Goal: Information Seeking & Learning: Learn about a topic

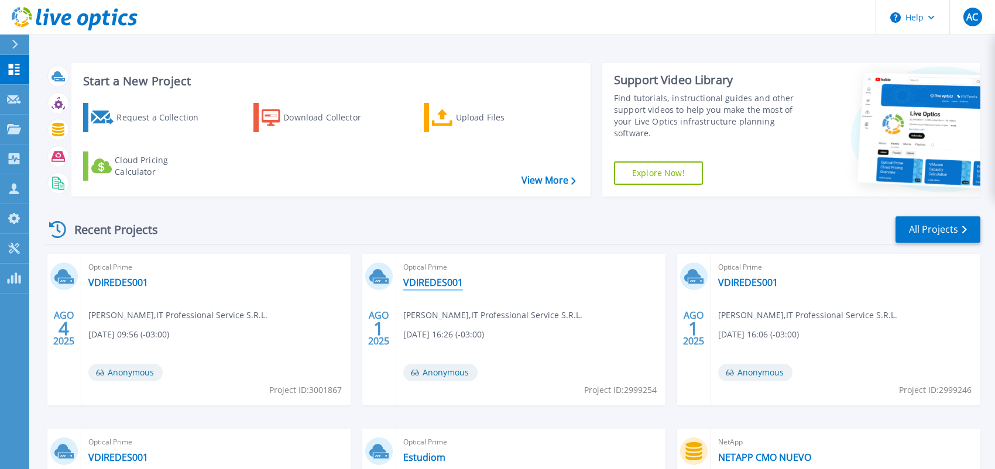
click at [414, 284] on link "VDIREDES001" at bounding box center [433, 283] width 60 height 12
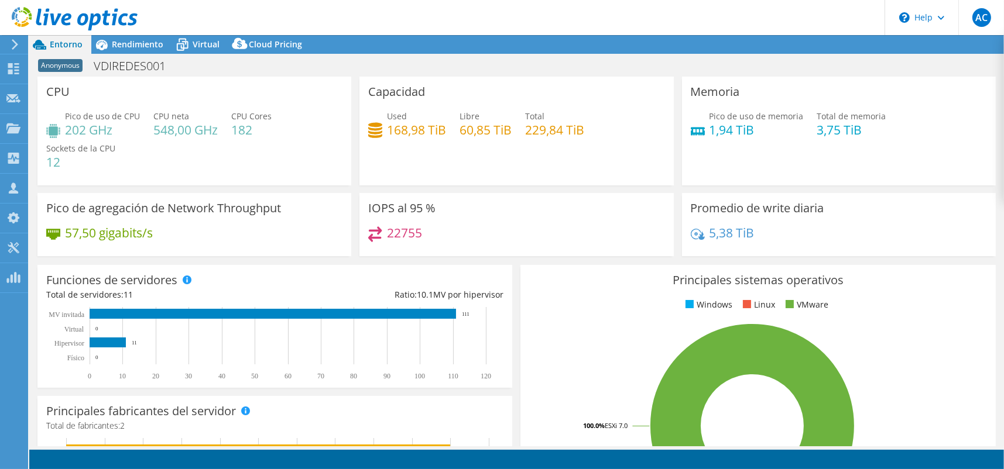
select select "USD"
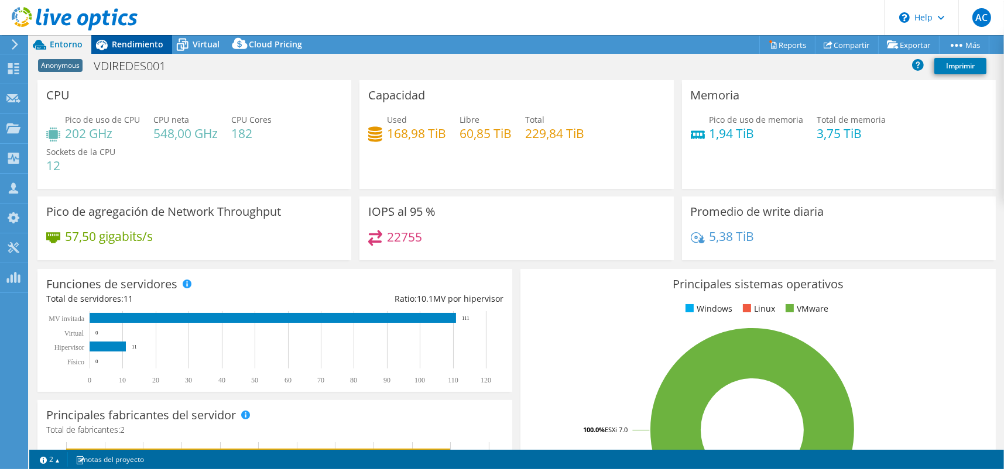
click at [123, 44] on span "Rendimiento" at bounding box center [138, 44] width 52 height 11
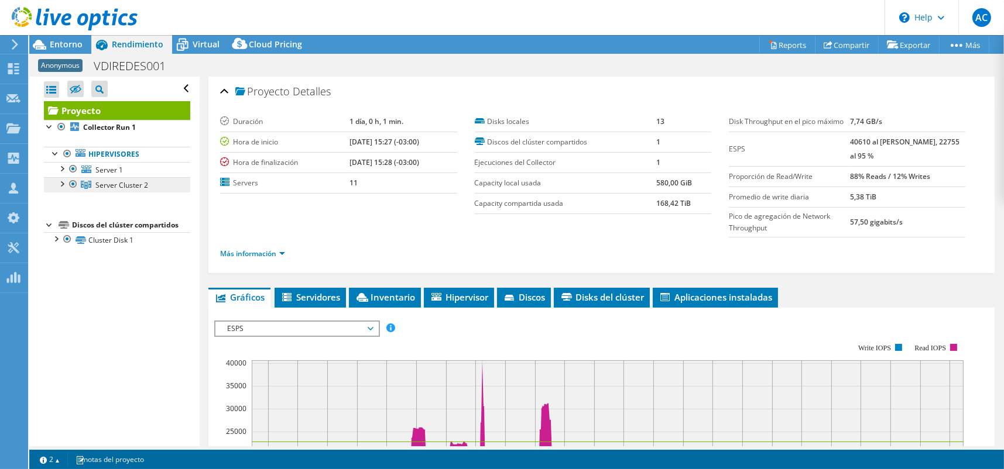
click at [107, 184] on span "Server Cluster 2" at bounding box center [121, 185] width 53 height 10
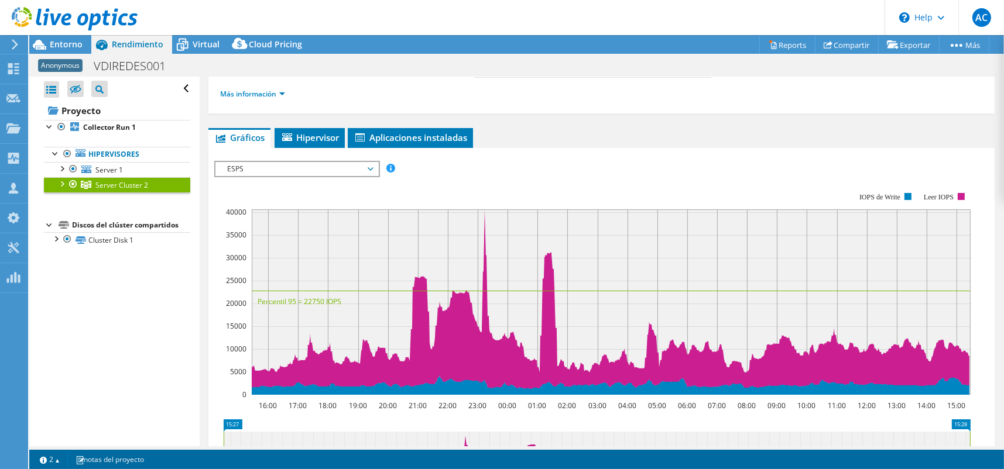
scroll to position [136, 0]
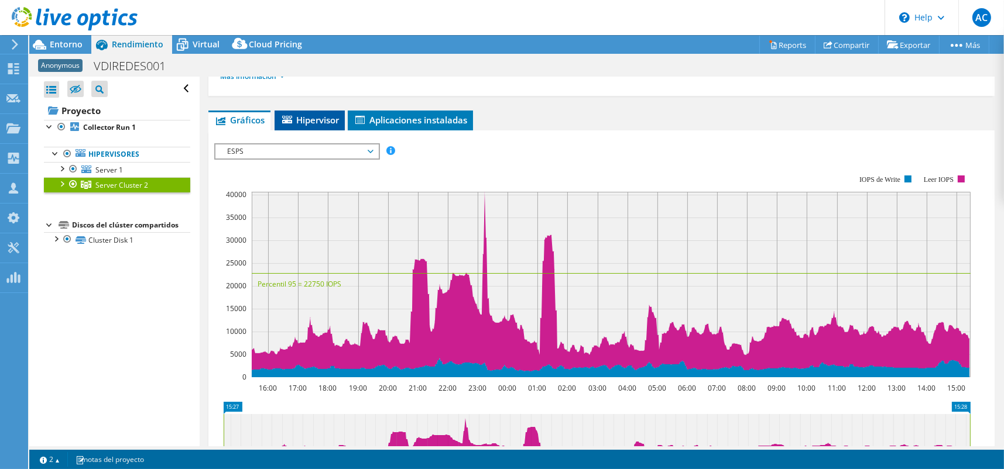
click at [317, 114] on span "Hipervisor" at bounding box center [309, 120] width 59 height 12
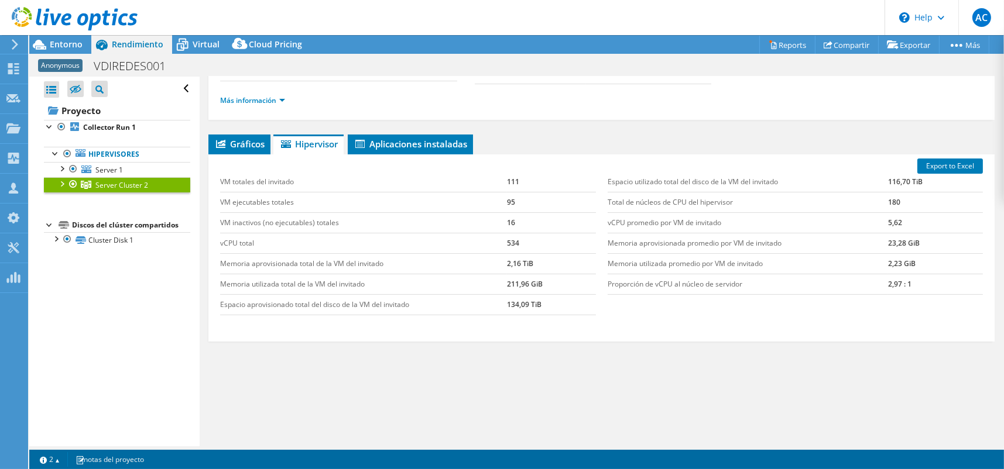
click at [116, 180] on span "Server Cluster 2" at bounding box center [121, 185] width 53 height 10
click at [252, 149] on li "Gráficos" at bounding box center [239, 145] width 62 height 20
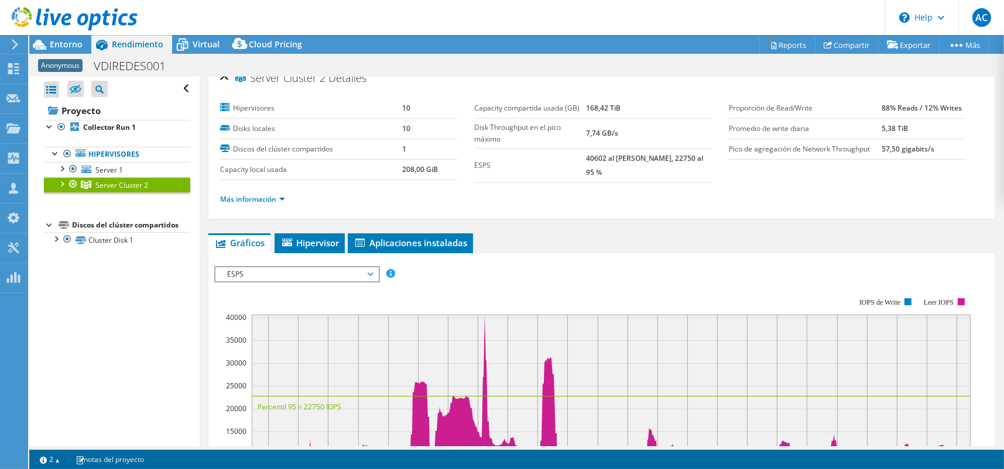
scroll to position [0, 0]
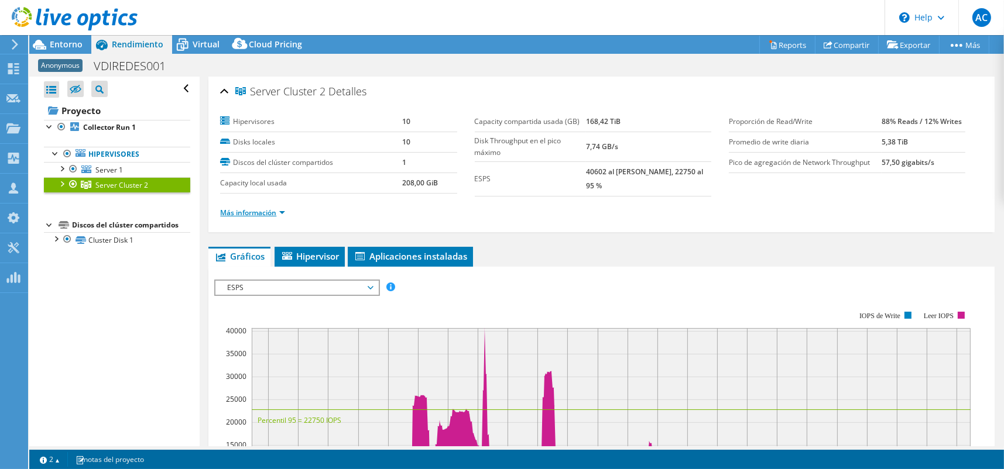
click at [256, 215] on link "Más información" at bounding box center [252, 213] width 65 height 10
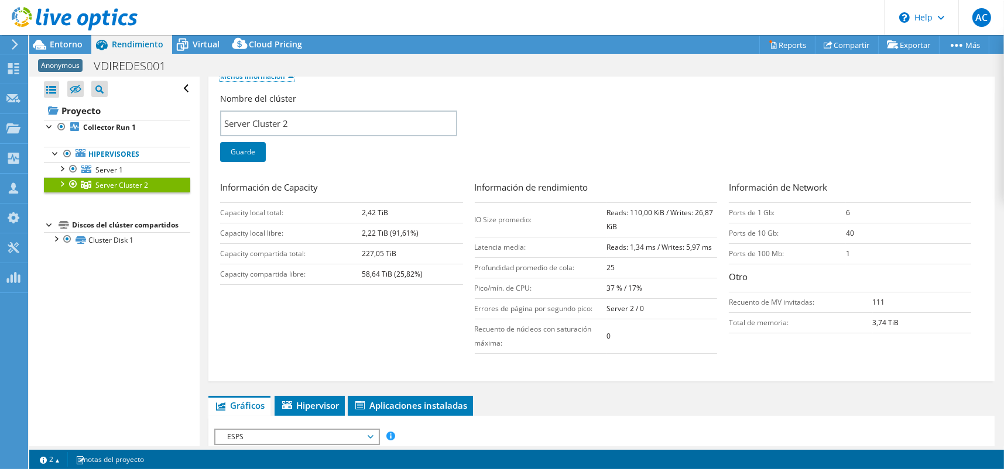
scroll to position [273, 0]
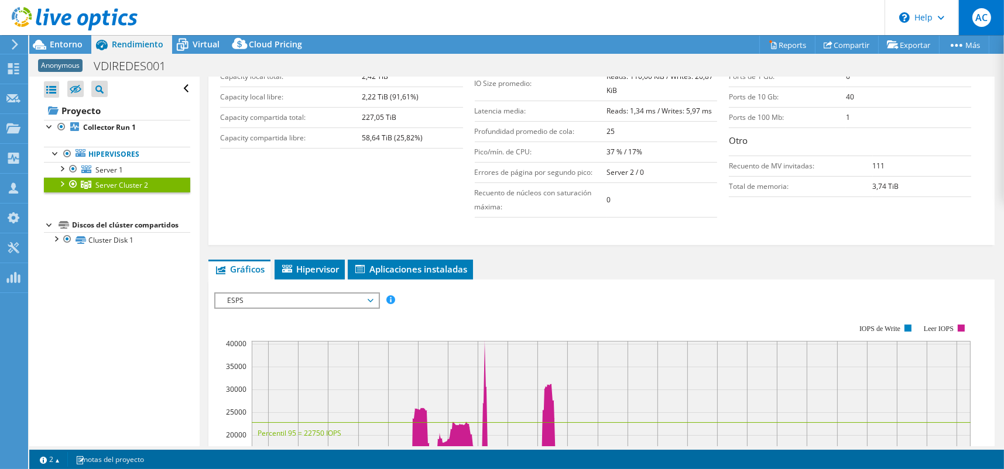
click at [983, 9] on span "AC" at bounding box center [981, 17] width 19 height 19
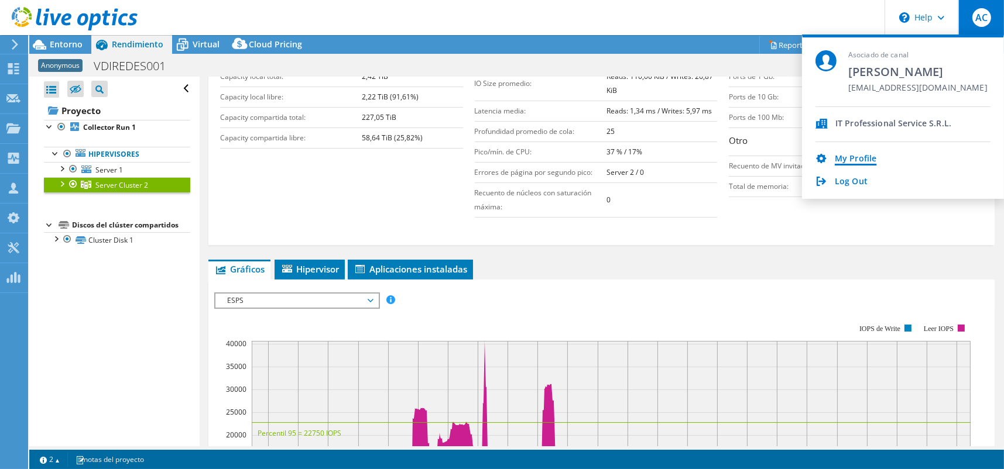
click at [842, 160] on link "My Profile" at bounding box center [856, 159] width 42 height 11
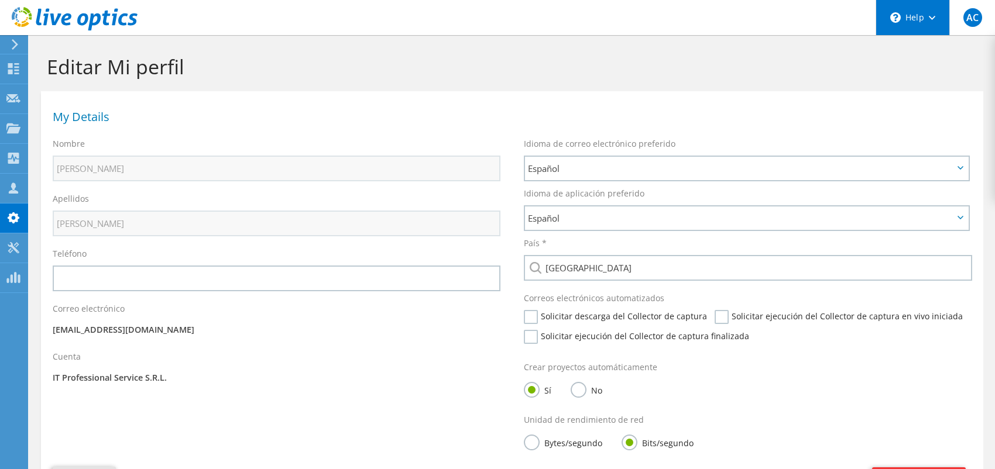
click at [925, 9] on div "\n Help" at bounding box center [913, 17] width 74 height 35
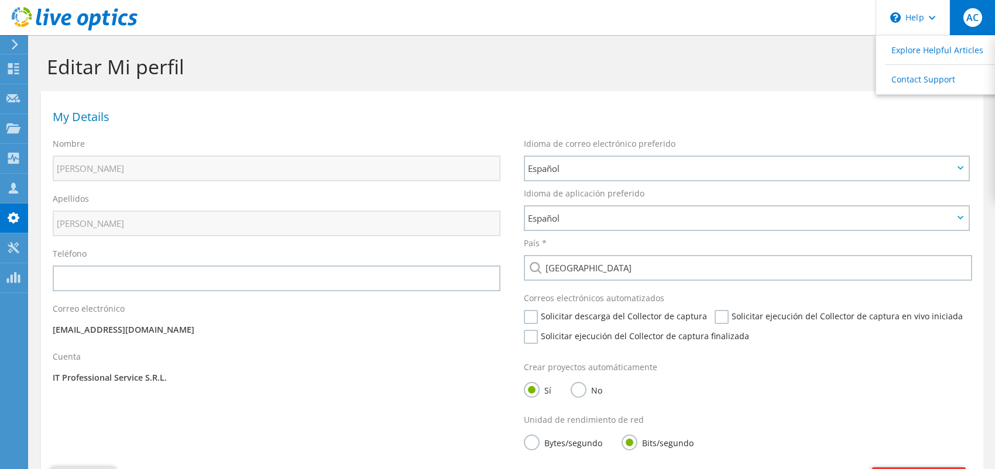
click at [978, 20] on span "AC" at bounding box center [972, 17] width 19 height 19
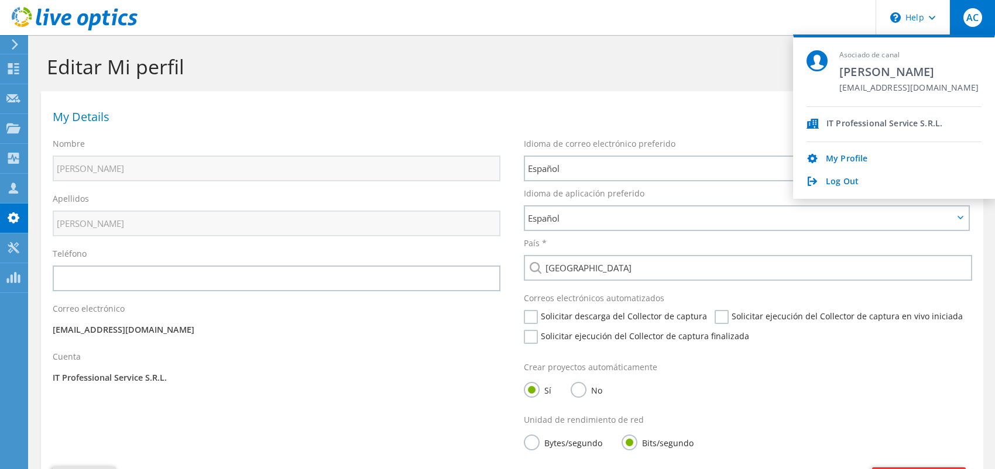
click at [815, 123] on icon at bounding box center [812, 124] width 12 height 10
click at [881, 66] on span "[PERSON_NAME]" at bounding box center [908, 72] width 139 height 16
